Goal: Task Accomplishment & Management: Complete application form

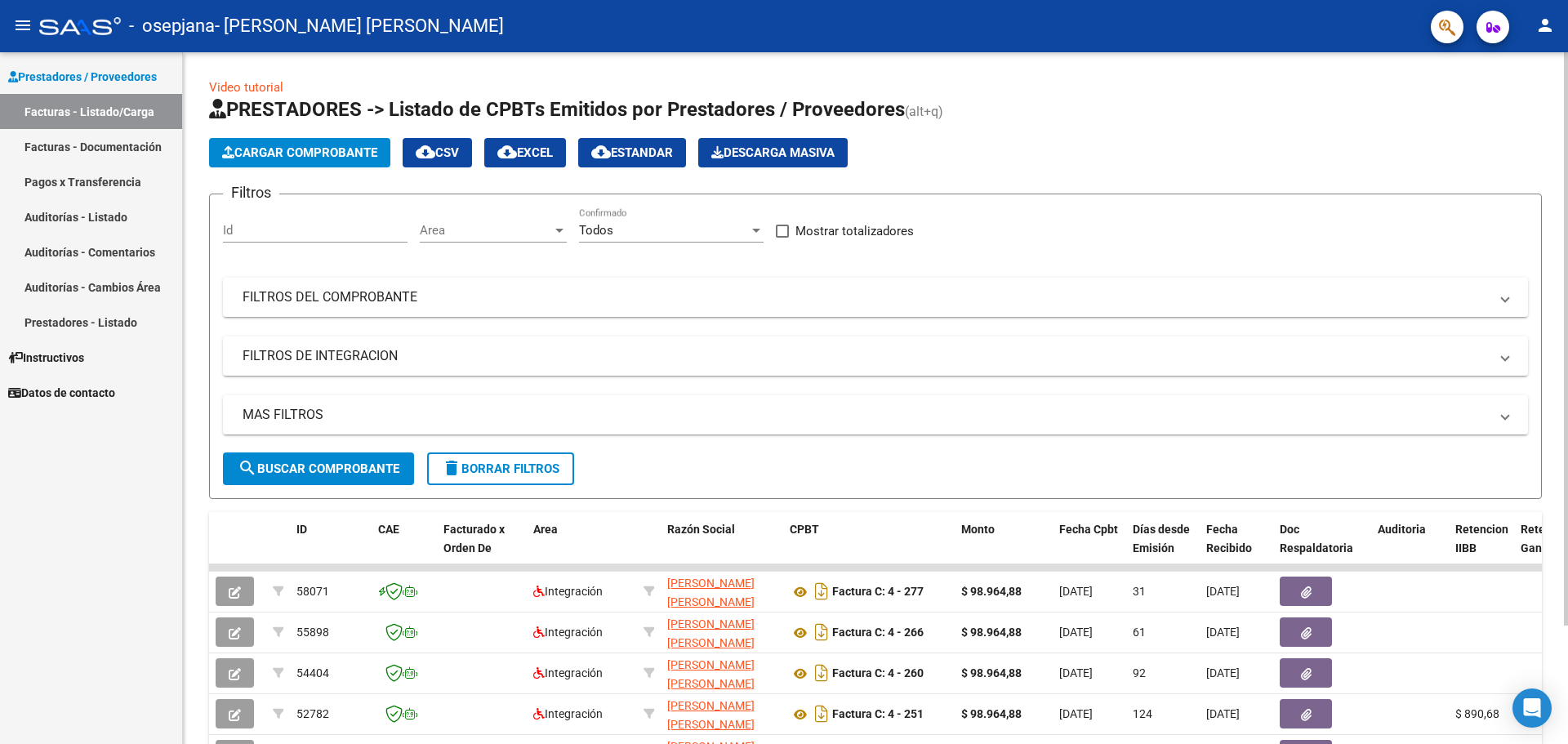
click at [283, 153] on span "Cargar Comprobante" at bounding box center [299, 153] width 155 height 15
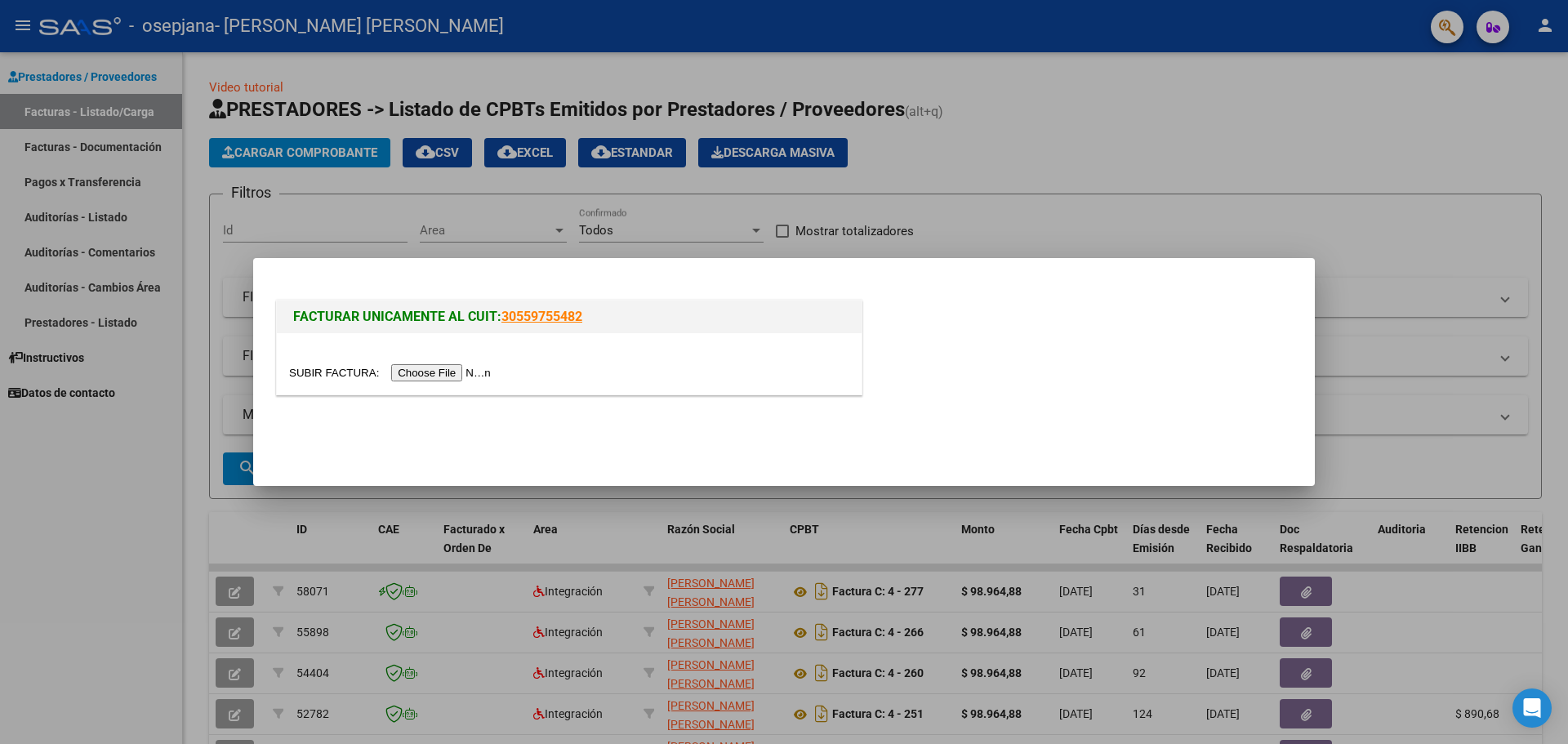
click at [427, 377] on input "file" at bounding box center [393, 373] width 207 height 17
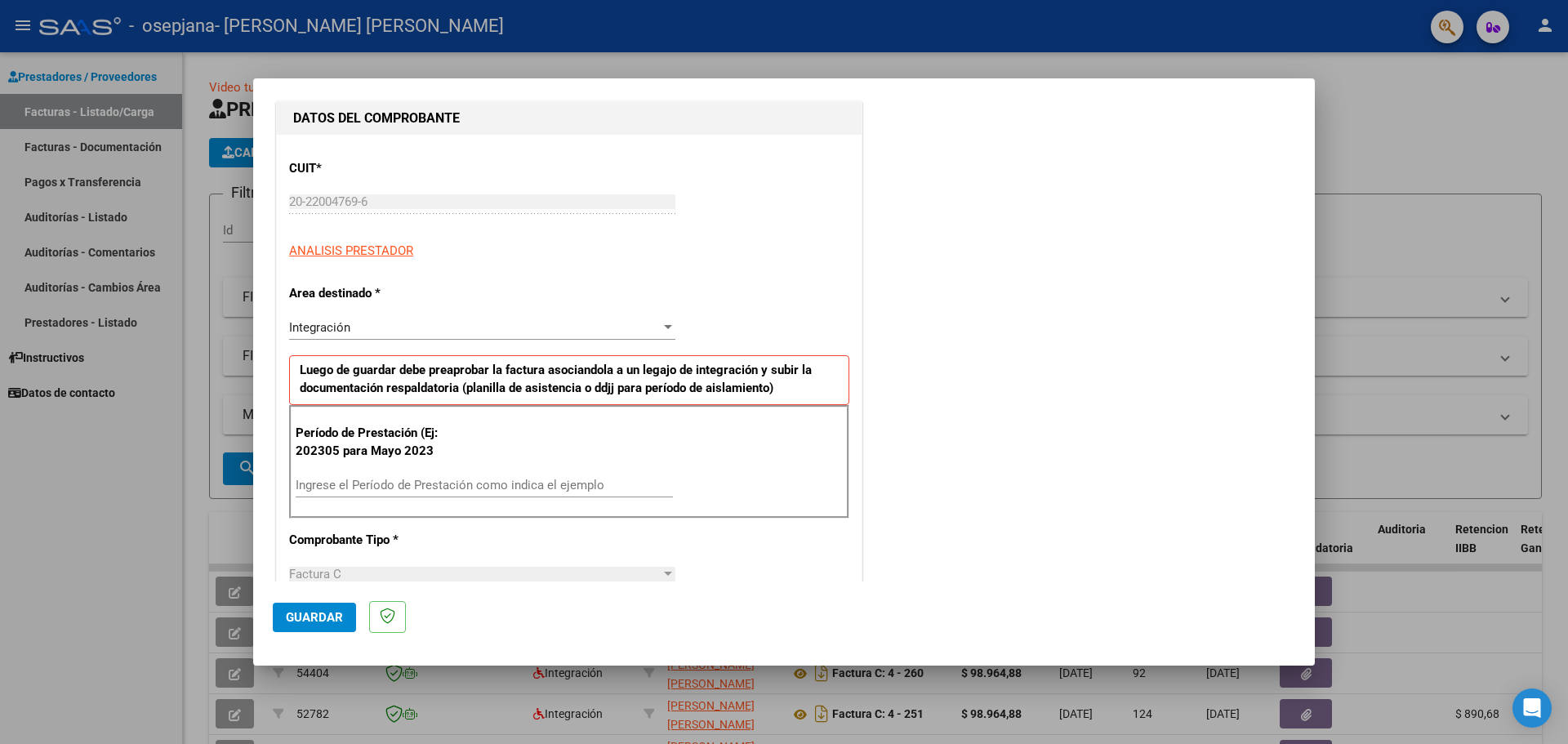
scroll to position [189, 0]
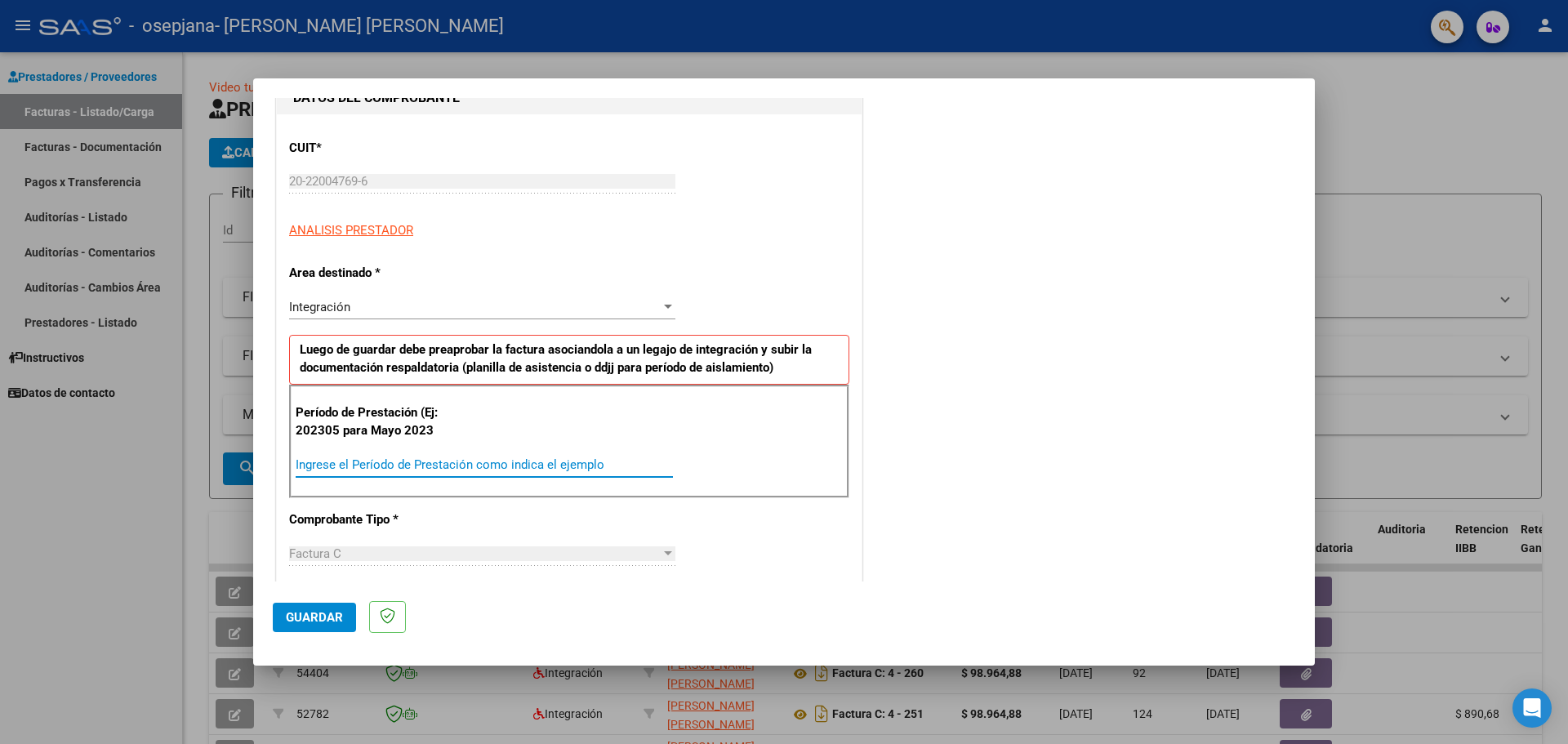
click at [328, 465] on input "Ingrese el Período de Prestación como indica el ejemplo" at bounding box center [485, 465] width 378 height 15
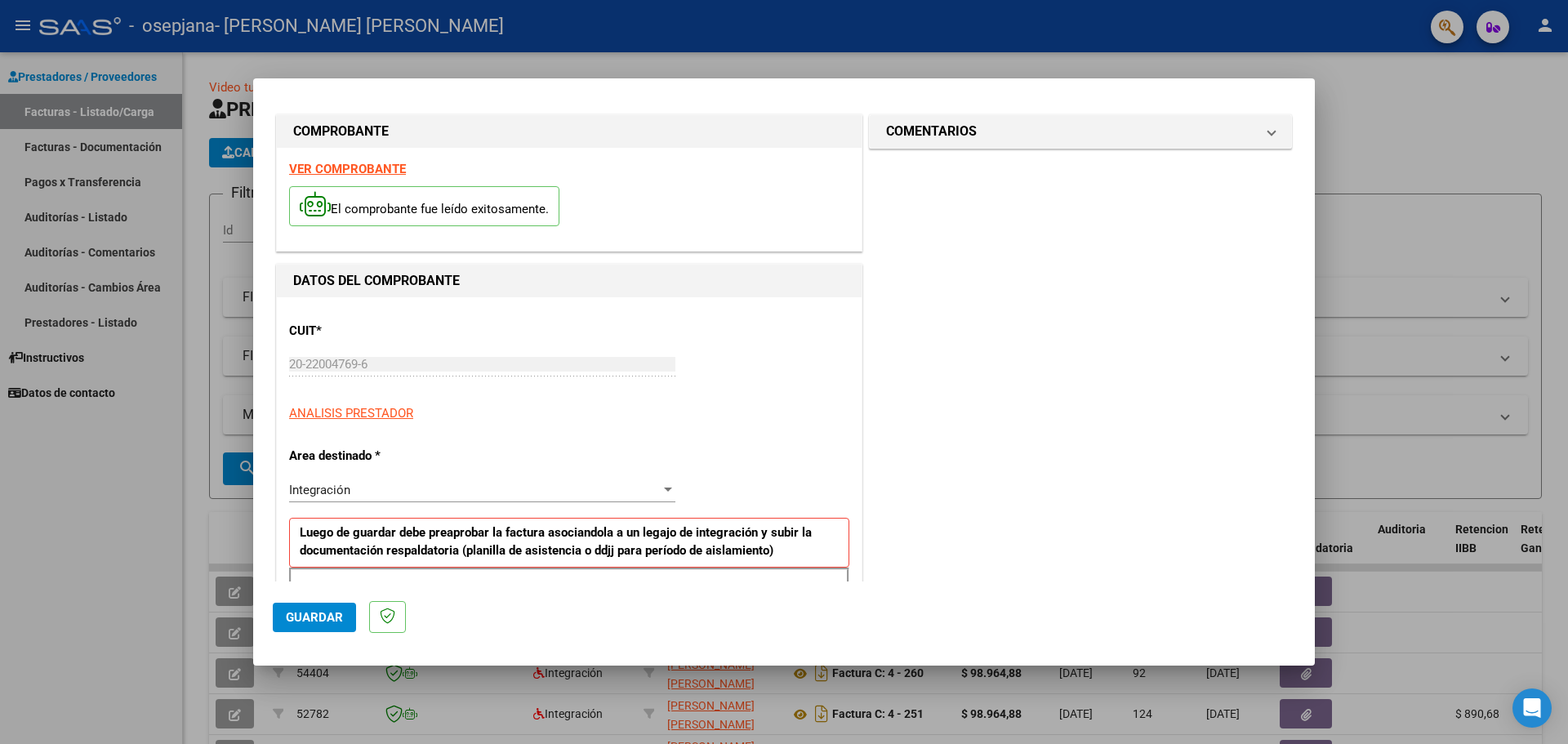
scroll to position [0, 0]
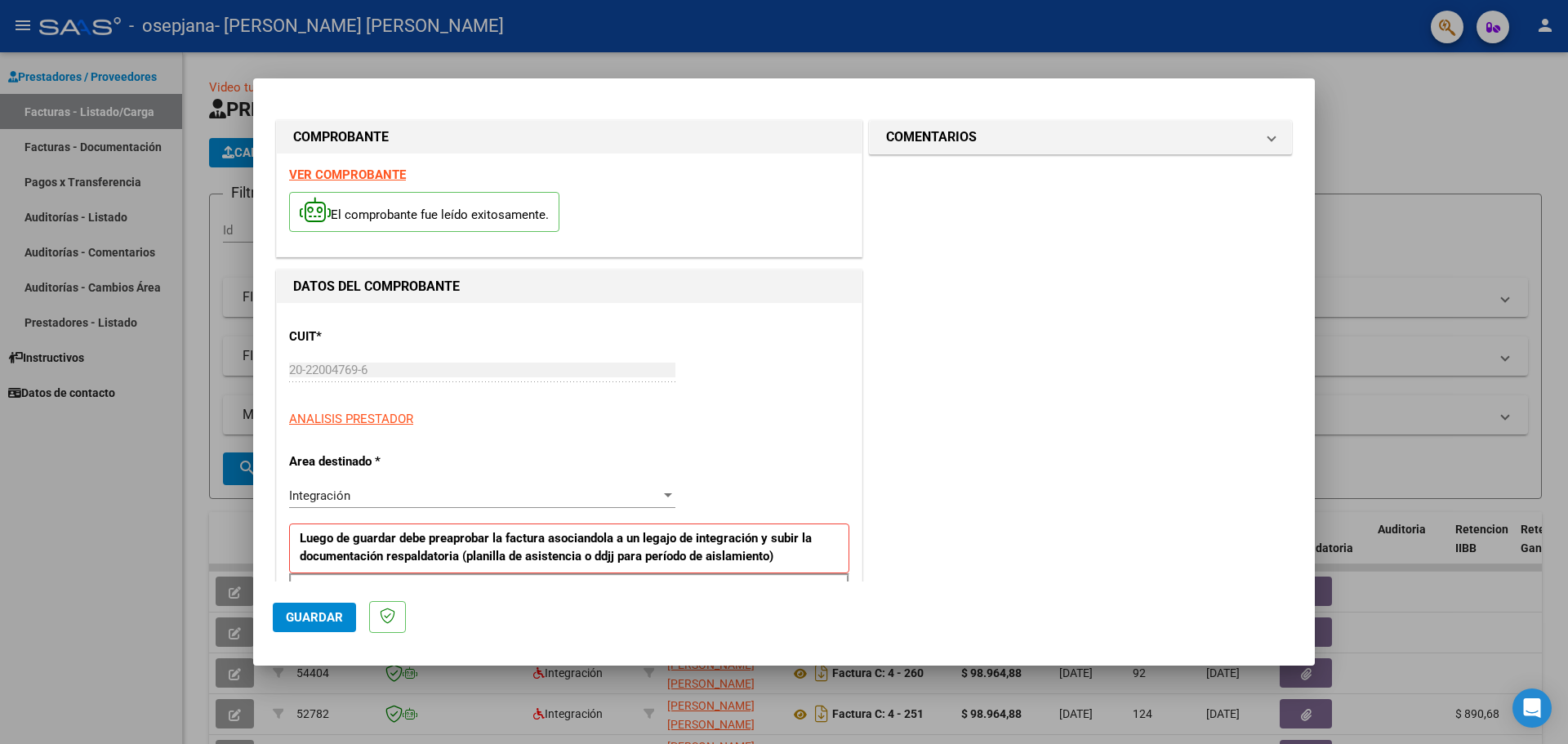
type input "202507"
click at [300, 623] on span "Guardar" at bounding box center [314, 617] width 57 height 15
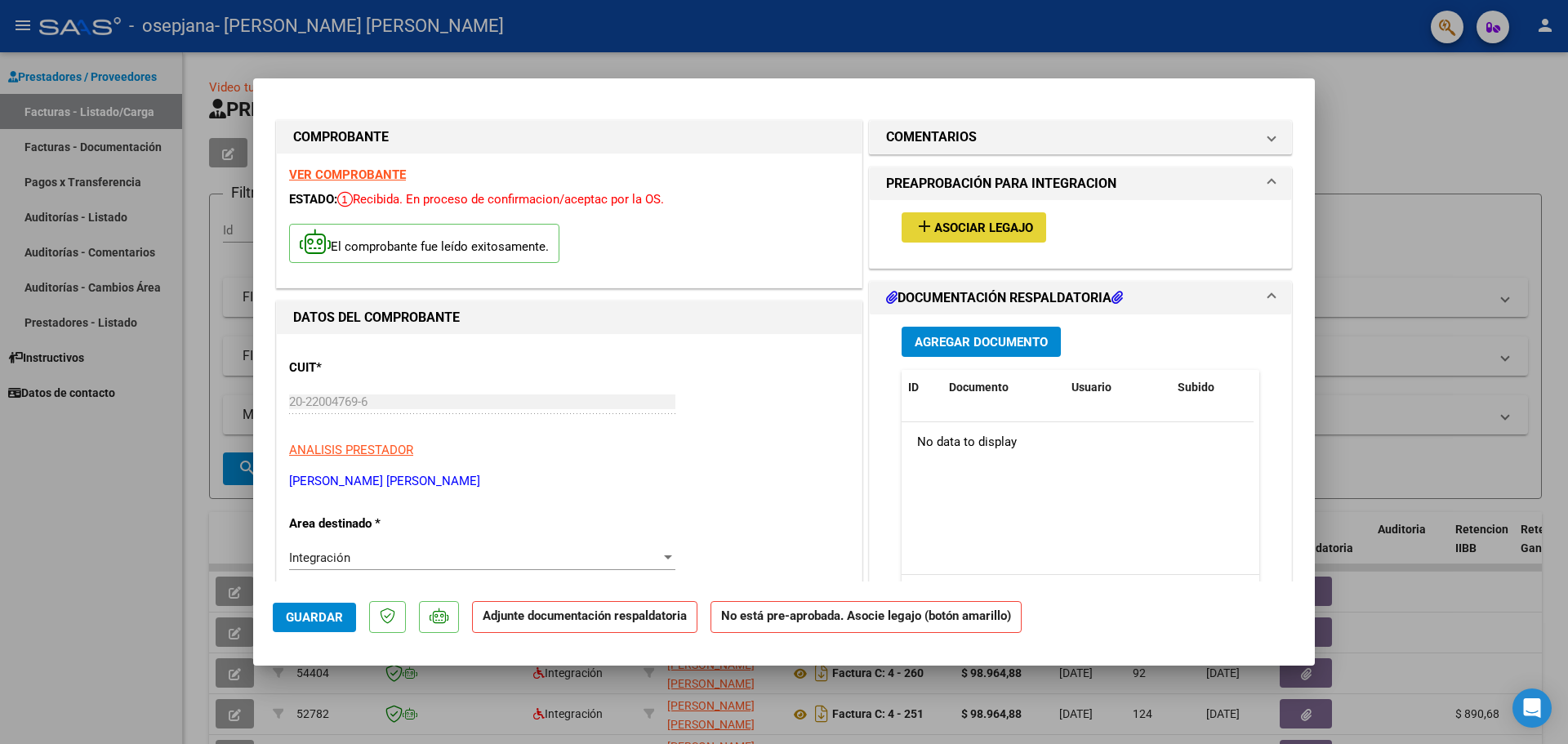
click at [914, 225] on mat-icon "add" at bounding box center [924, 225] width 20 height 20
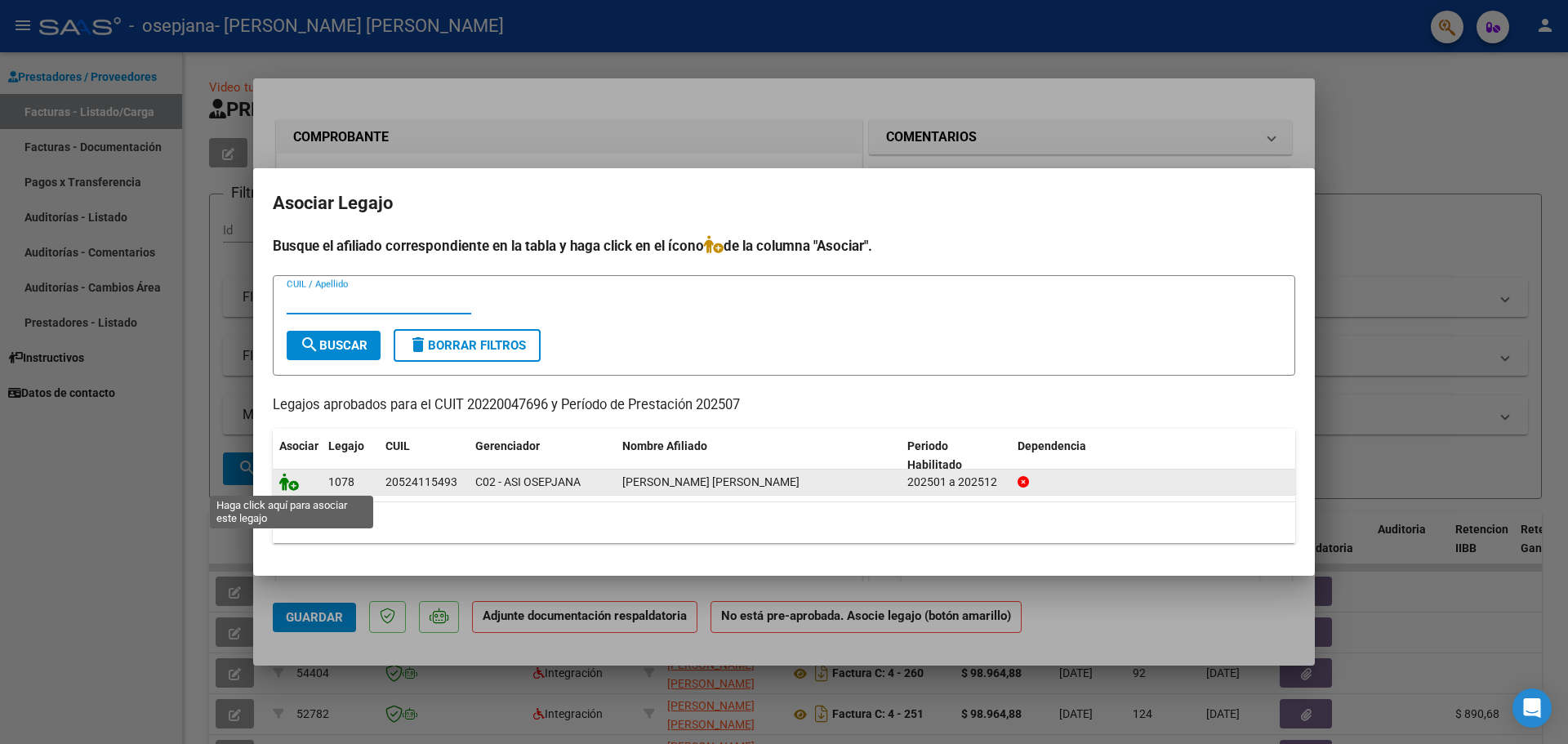
click at [287, 484] on icon at bounding box center [288, 481] width 20 height 18
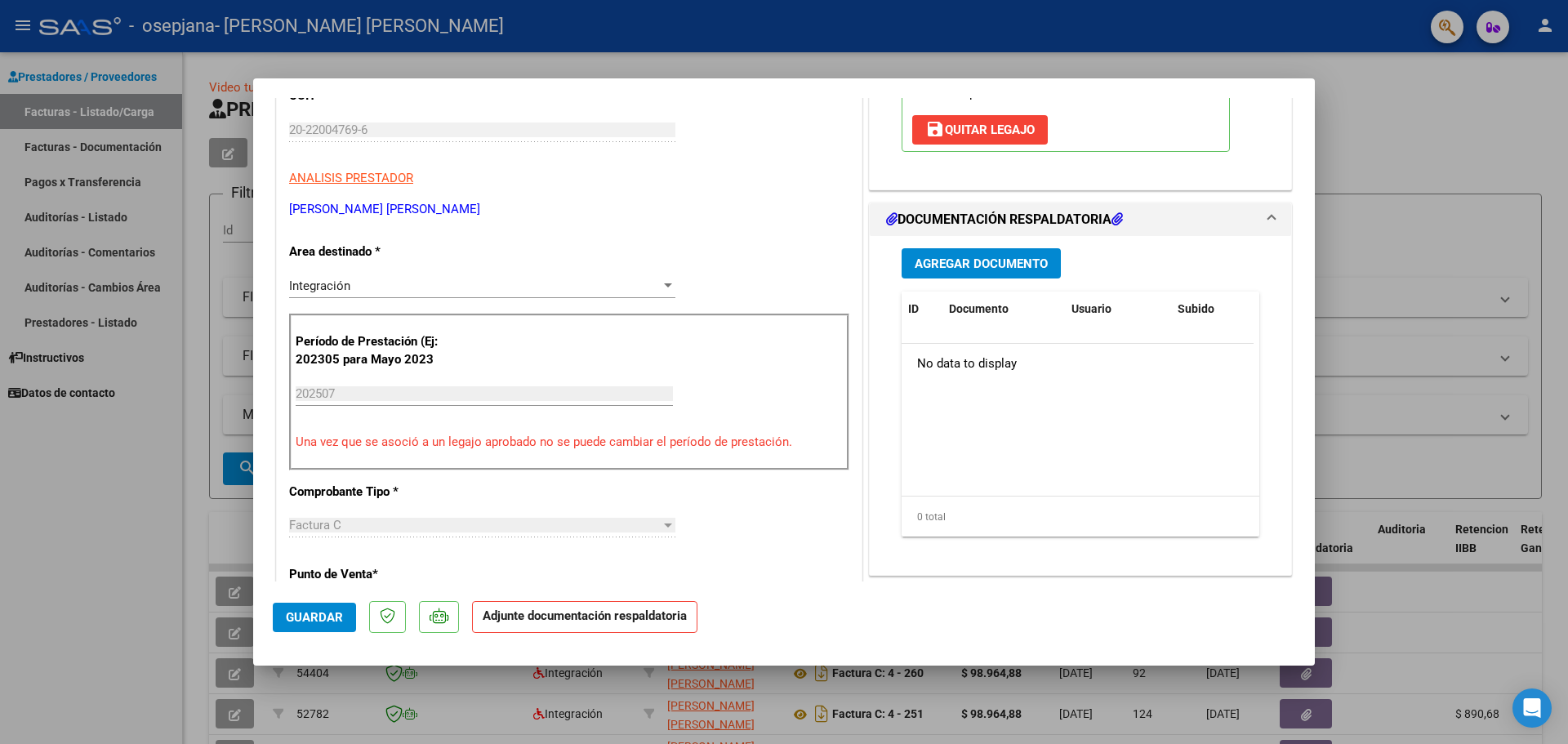
scroll to position [327, 0]
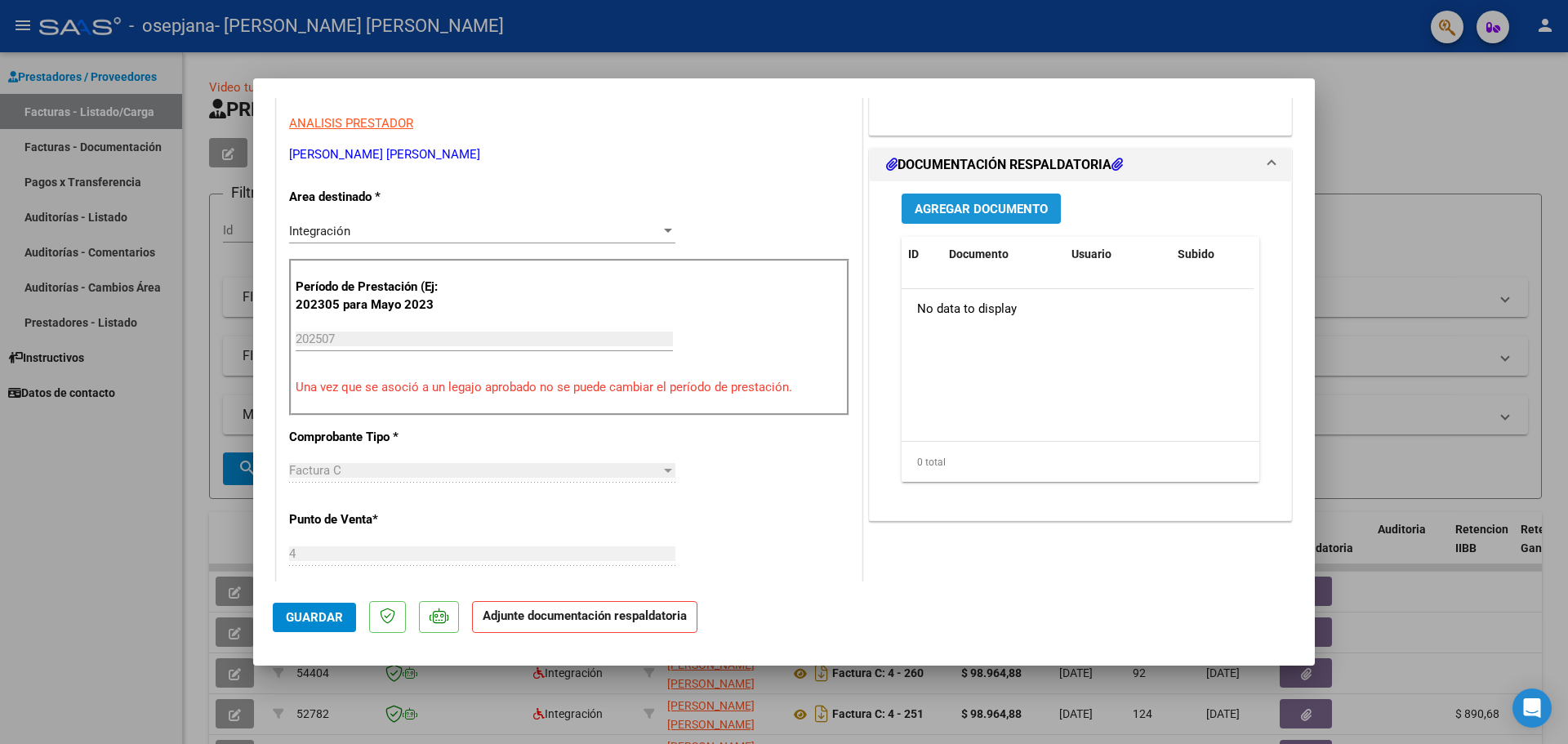
click at [988, 210] on span "Agregar Documento" at bounding box center [981, 209] width 133 height 15
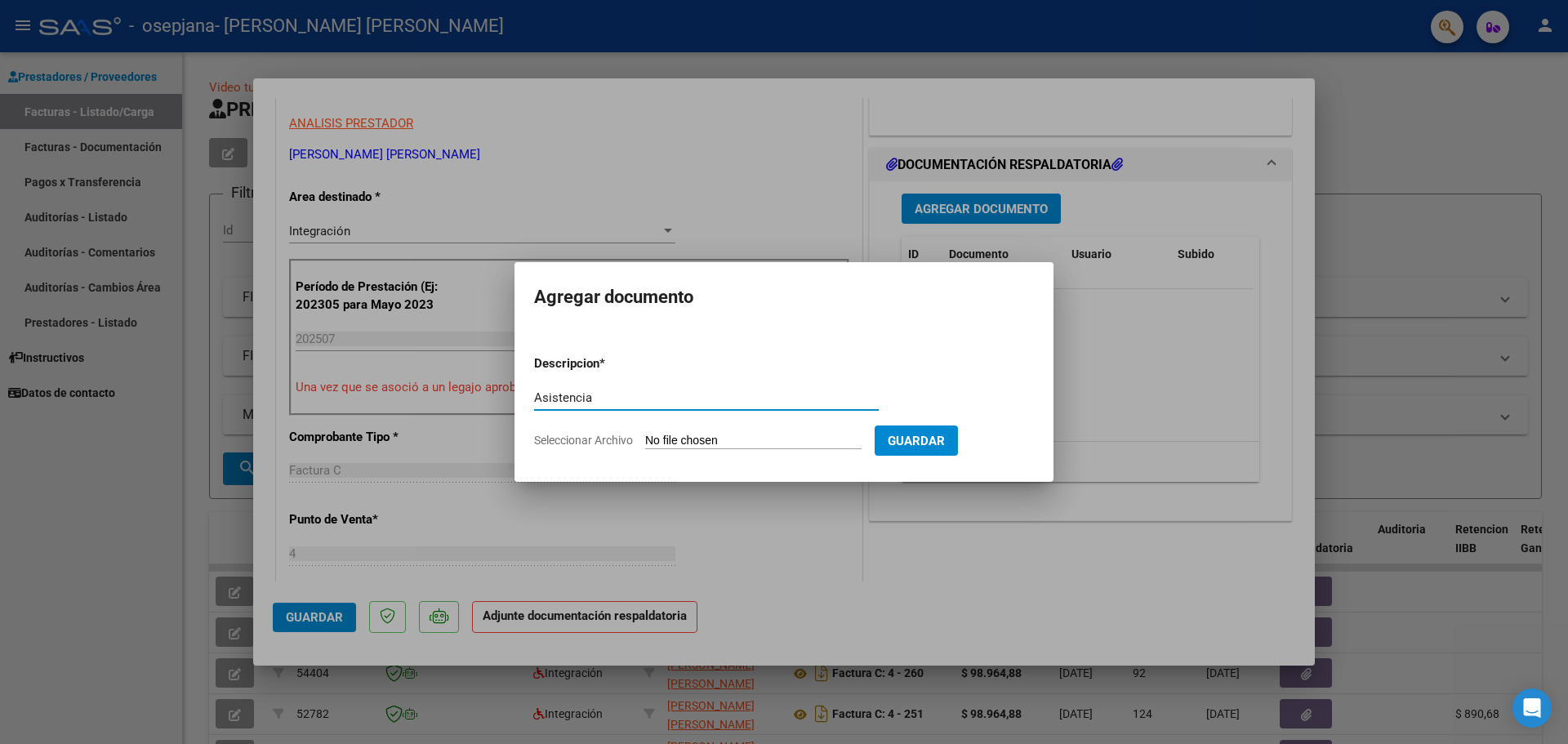
click at [534, 394] on mat-dialog-content "Descripcion * Asistencia Escriba aquí una descripcion Seleccionar Archivo Guard…" at bounding box center [784, 395] width 539 height 132
click at [536, 396] on input "Asistencia" at bounding box center [706, 397] width 345 height 15
click at [663, 398] on input "Planilla de Asistencia" at bounding box center [706, 397] width 345 height 15
type input "Planilla de Asistencia"
click at [684, 438] on input "Seleccionar Archivo" at bounding box center [753, 441] width 216 height 16
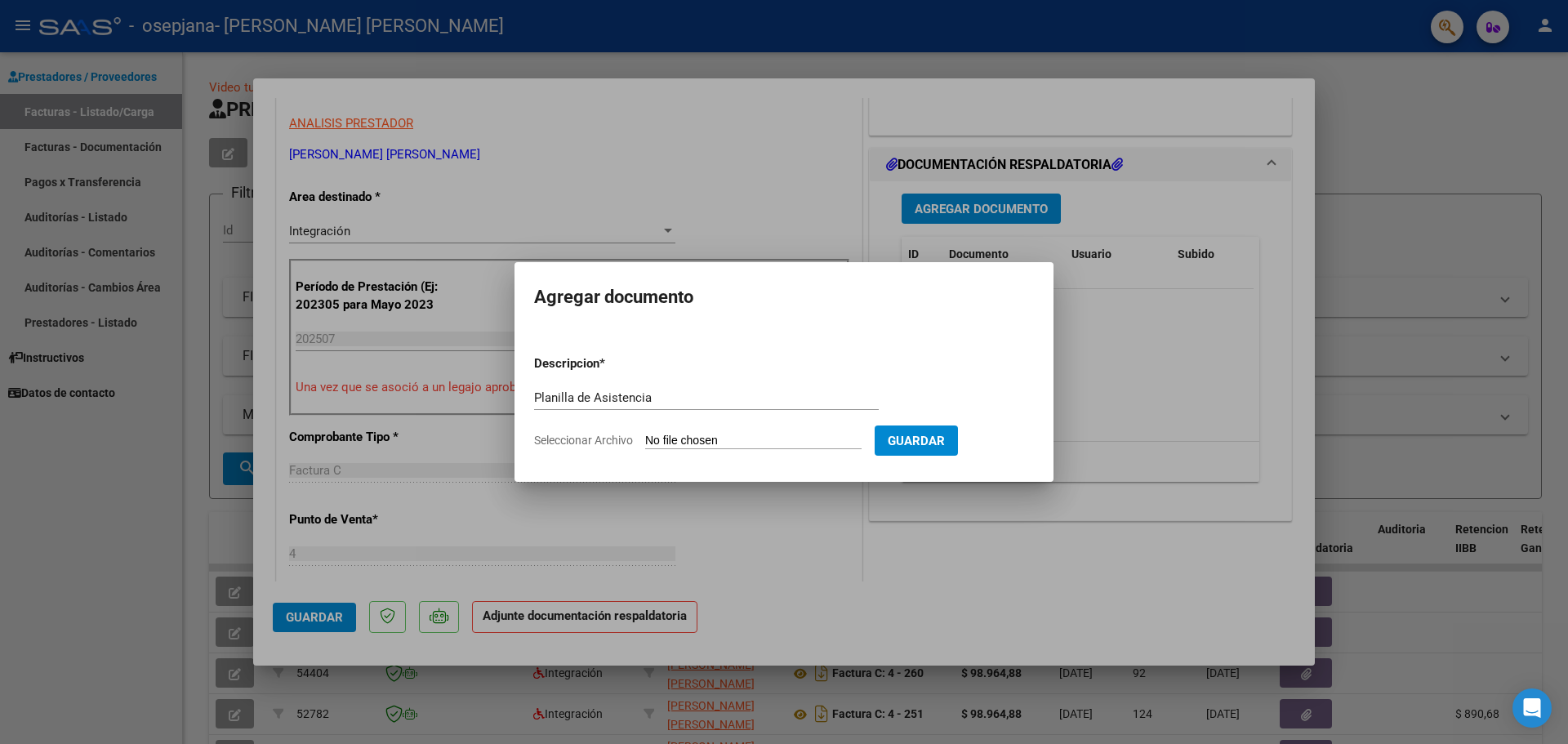
type input "C:\fakepath\asistSantinoJulio25.pdf"
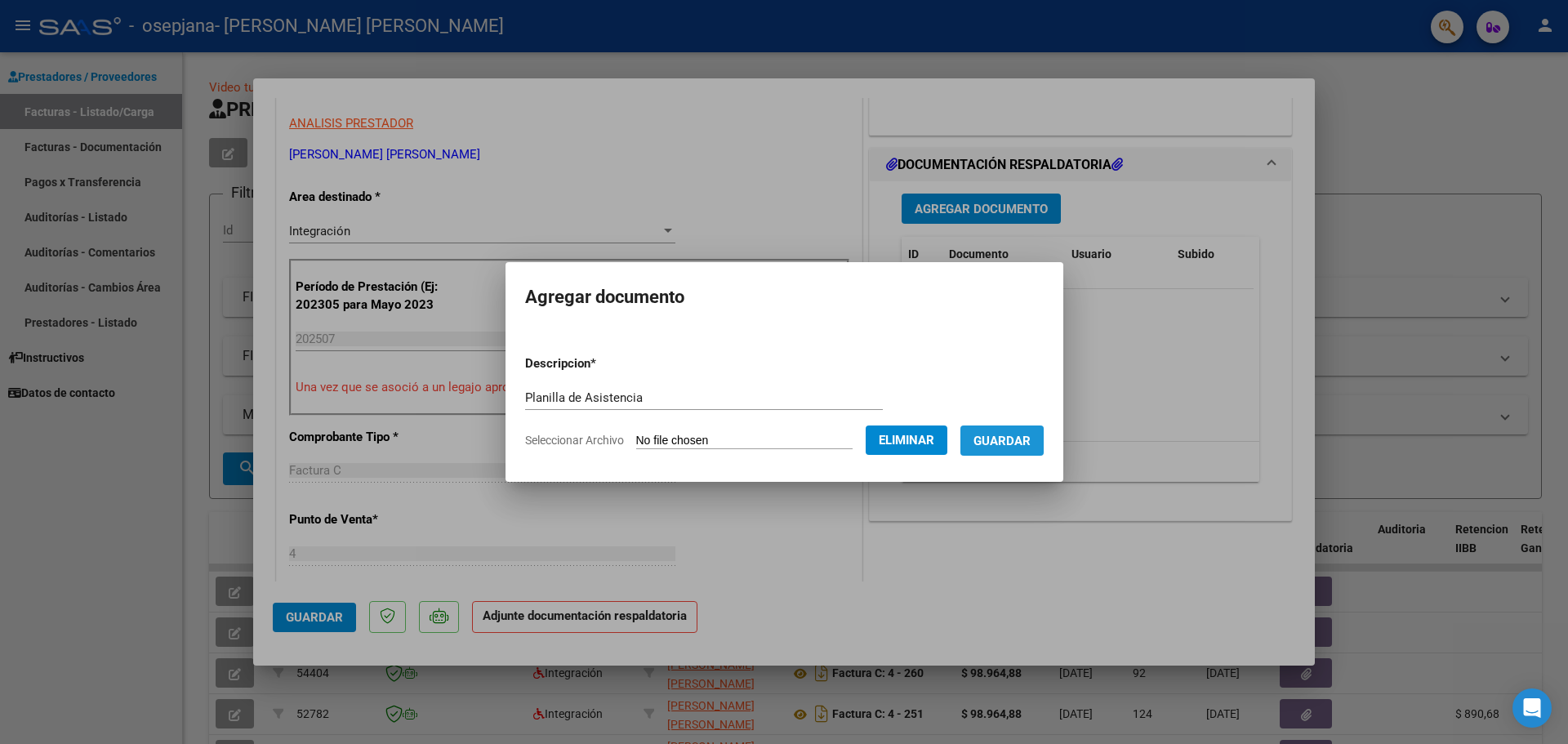
click at [1014, 441] on span "Guardar" at bounding box center [1001, 441] width 57 height 15
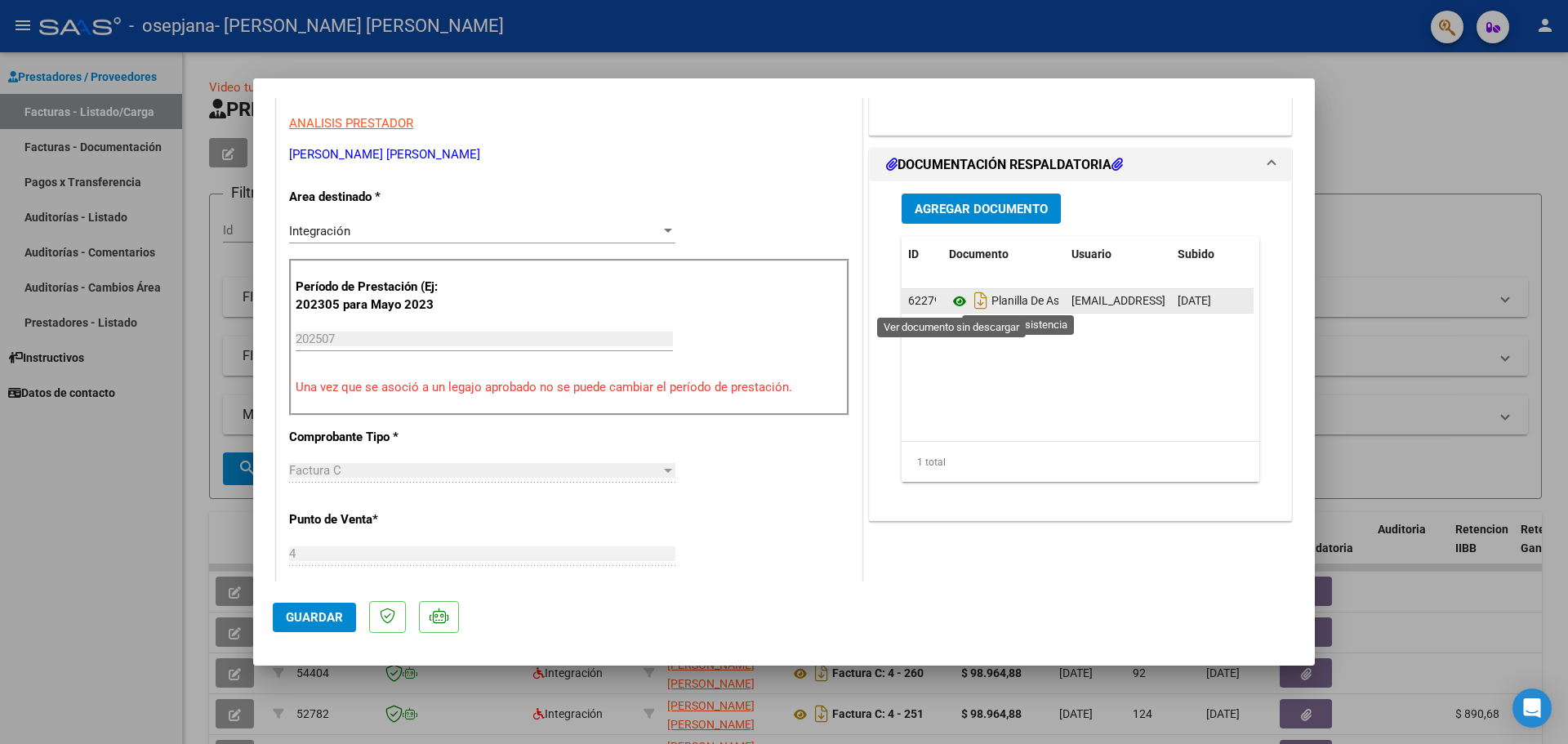
click at [949, 299] on icon at bounding box center [959, 301] width 22 height 20
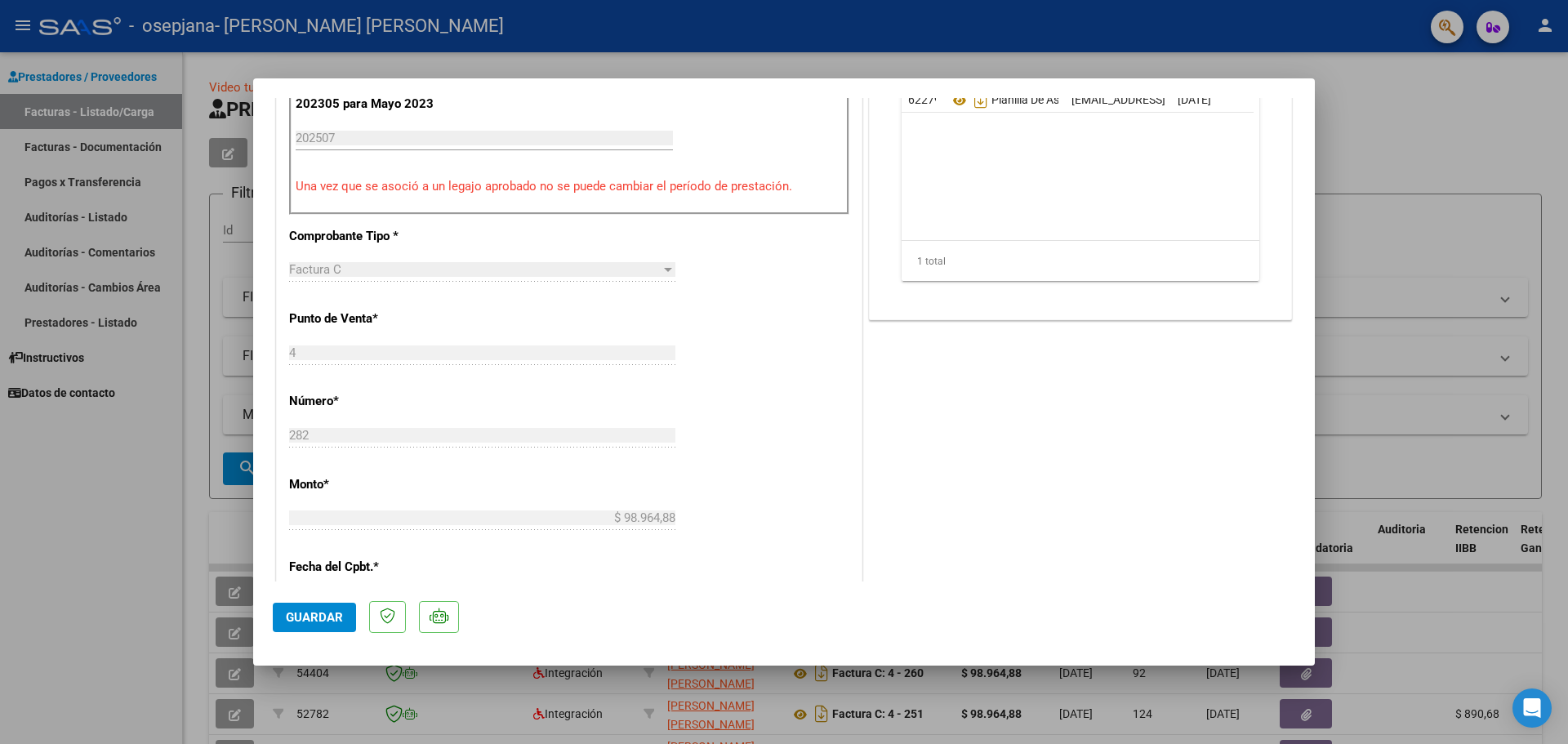
scroll to position [489, 0]
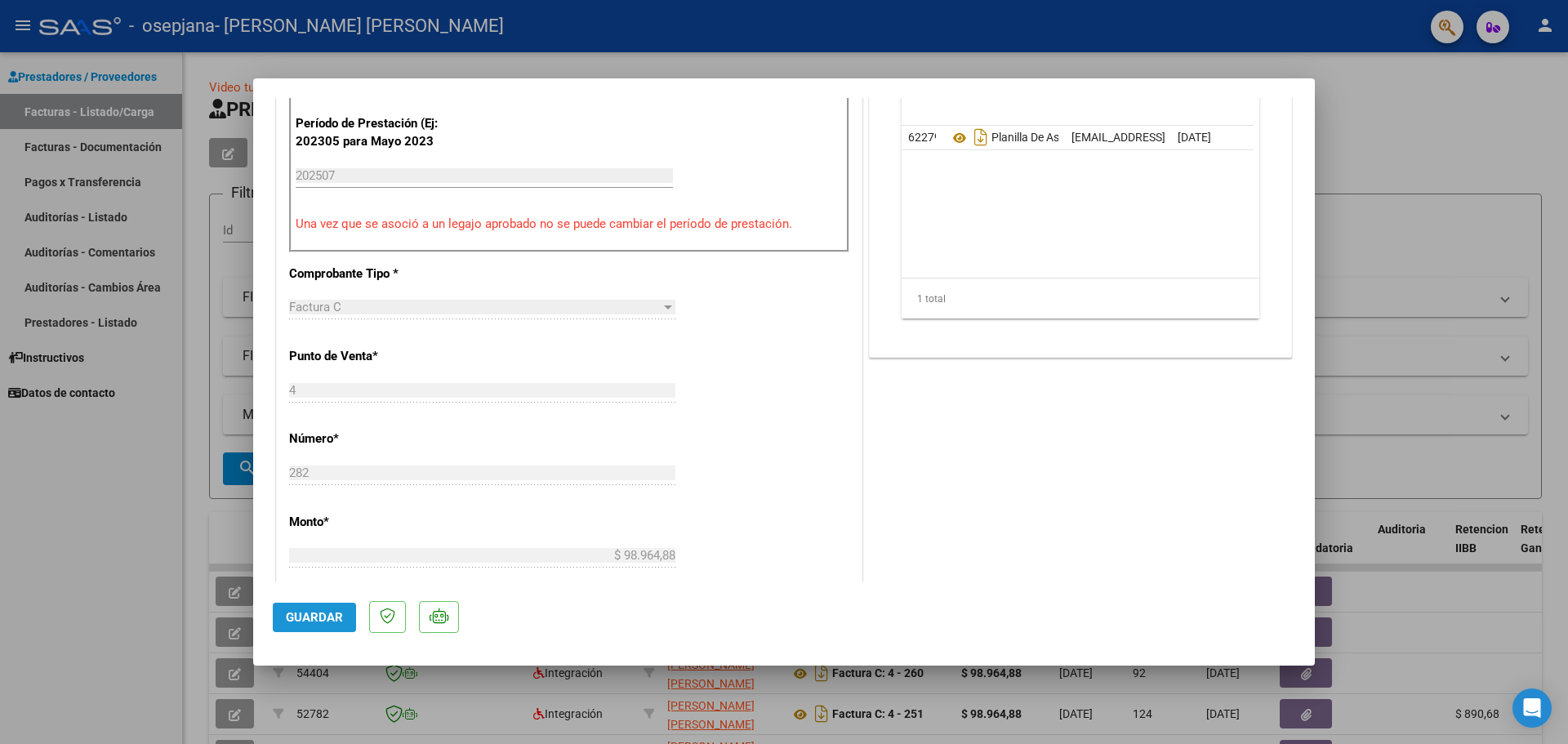
click at [328, 614] on span "Guardar" at bounding box center [314, 617] width 57 height 15
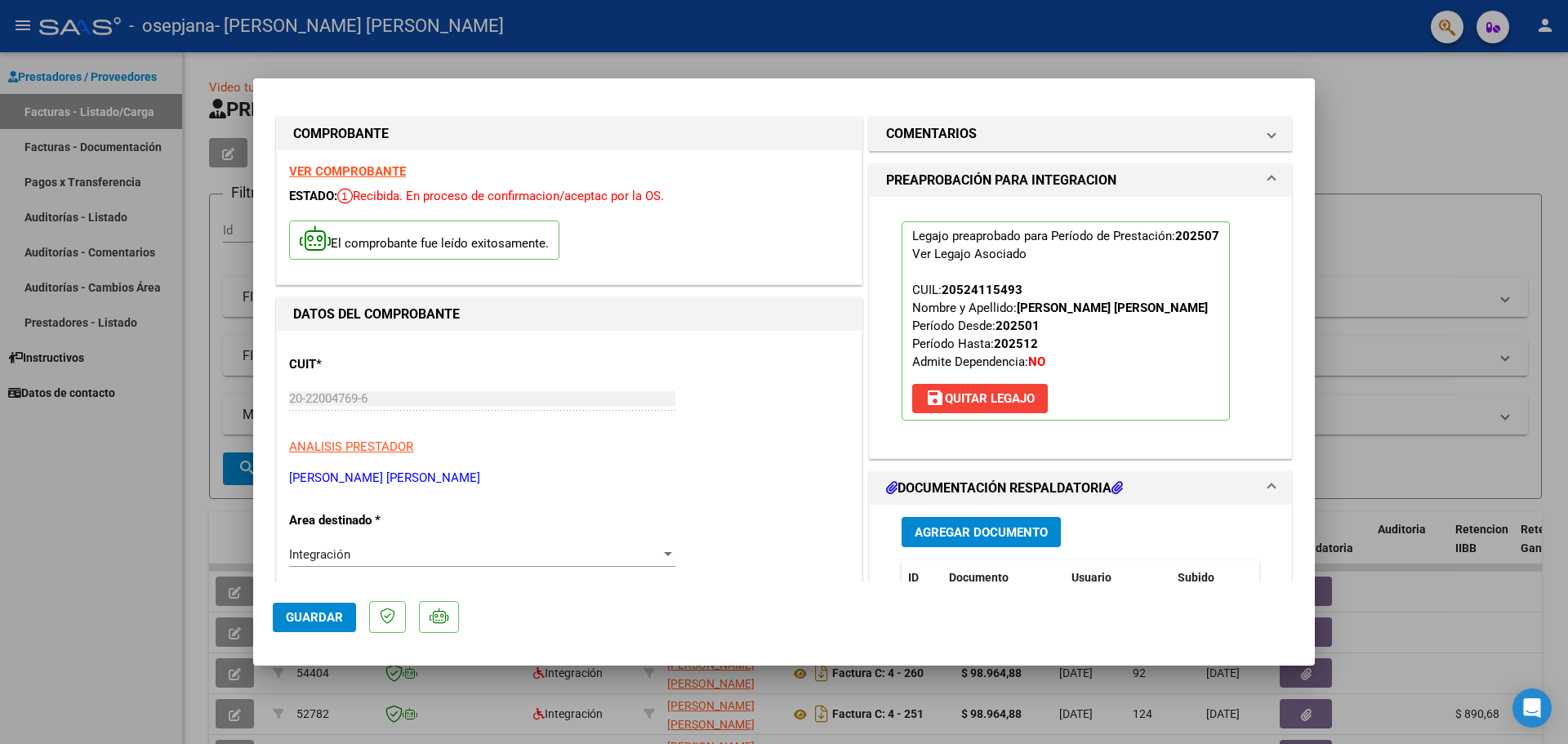
scroll to position [0, 0]
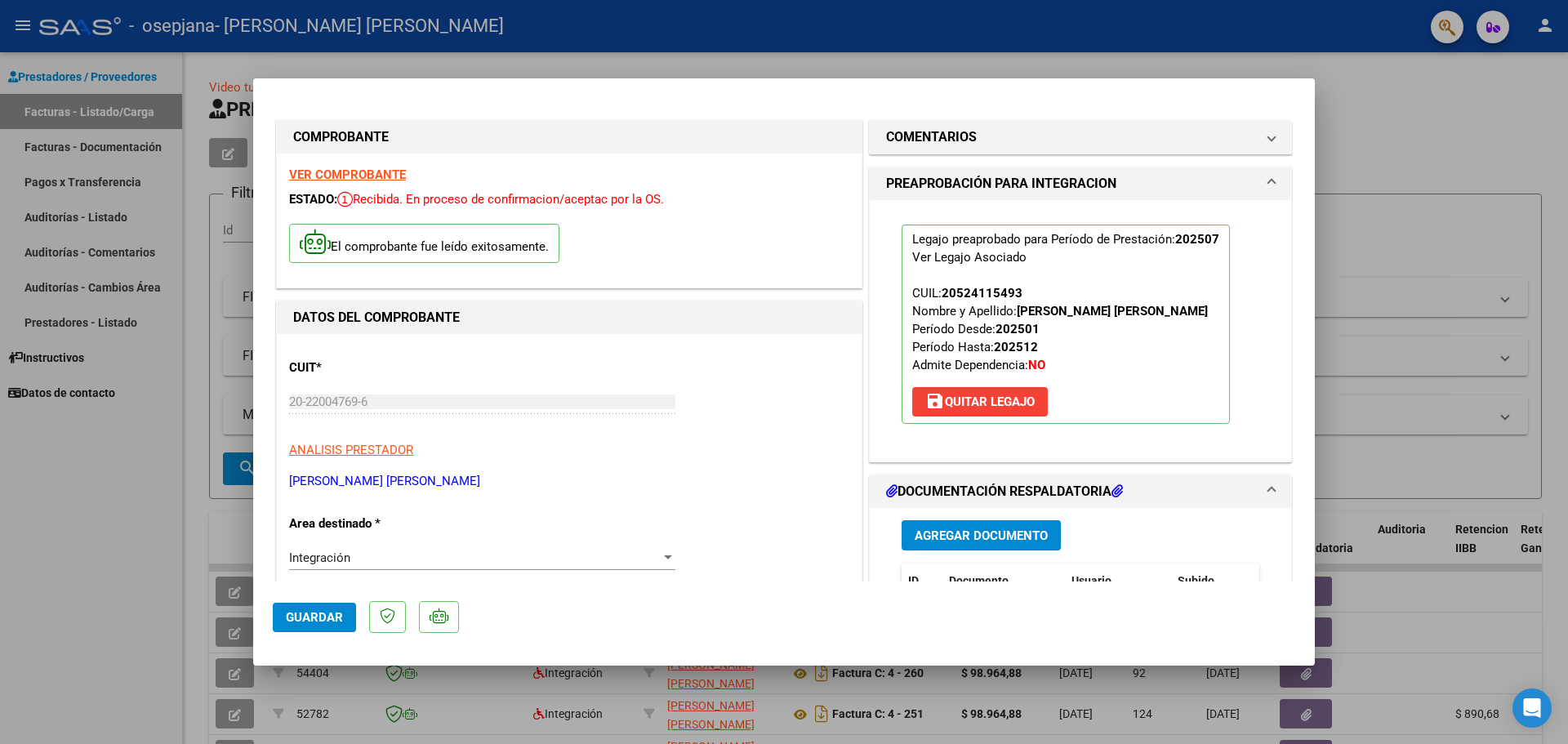
click at [1428, 133] on div at bounding box center [784, 372] width 1568 height 744
type input "$ 0,00"
